Goal: Check status: Check status

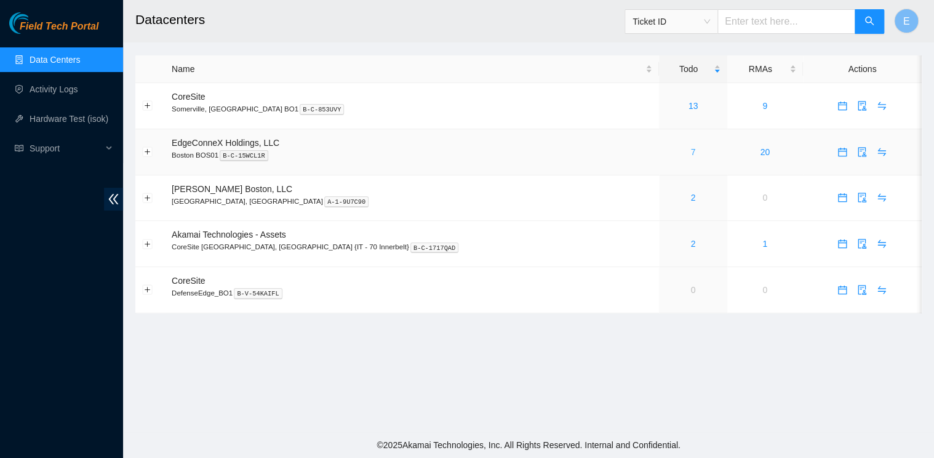
click at [691, 148] on link "7" at bounding box center [693, 152] width 5 height 10
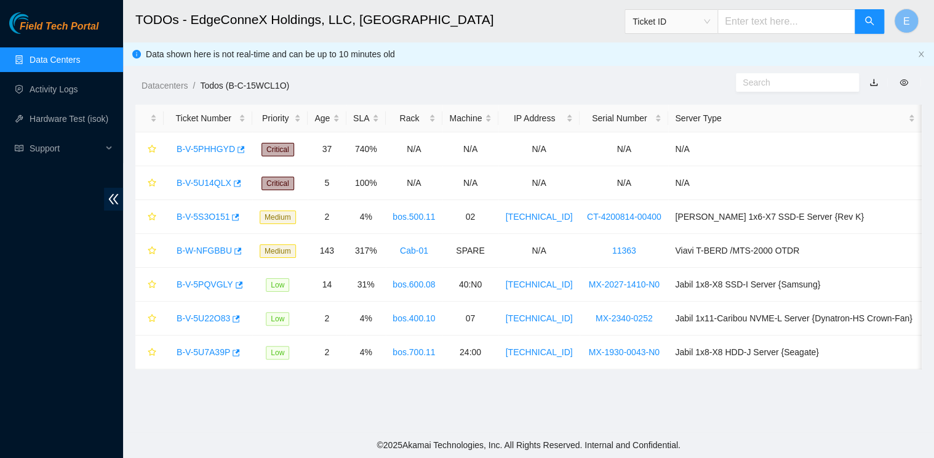
click at [785, 9] on input "text" at bounding box center [787, 21] width 138 height 25
paste input "B-V-5PHHGYD"
type input "B-V-5PHHGYD"
